Goal: Navigation & Orientation: Go to known website

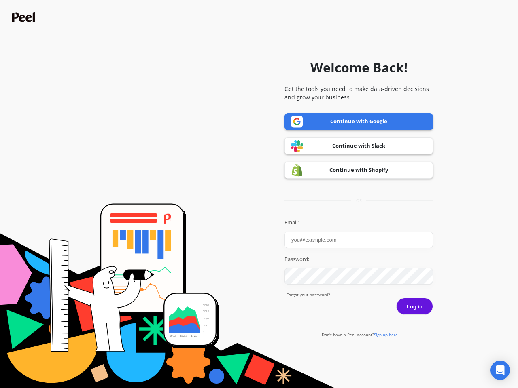
click at [500, 370] on icon "Open Intercom Messenger" at bounding box center [500, 371] width 8 height 10
